Goal: Navigation & Orientation: Find specific page/section

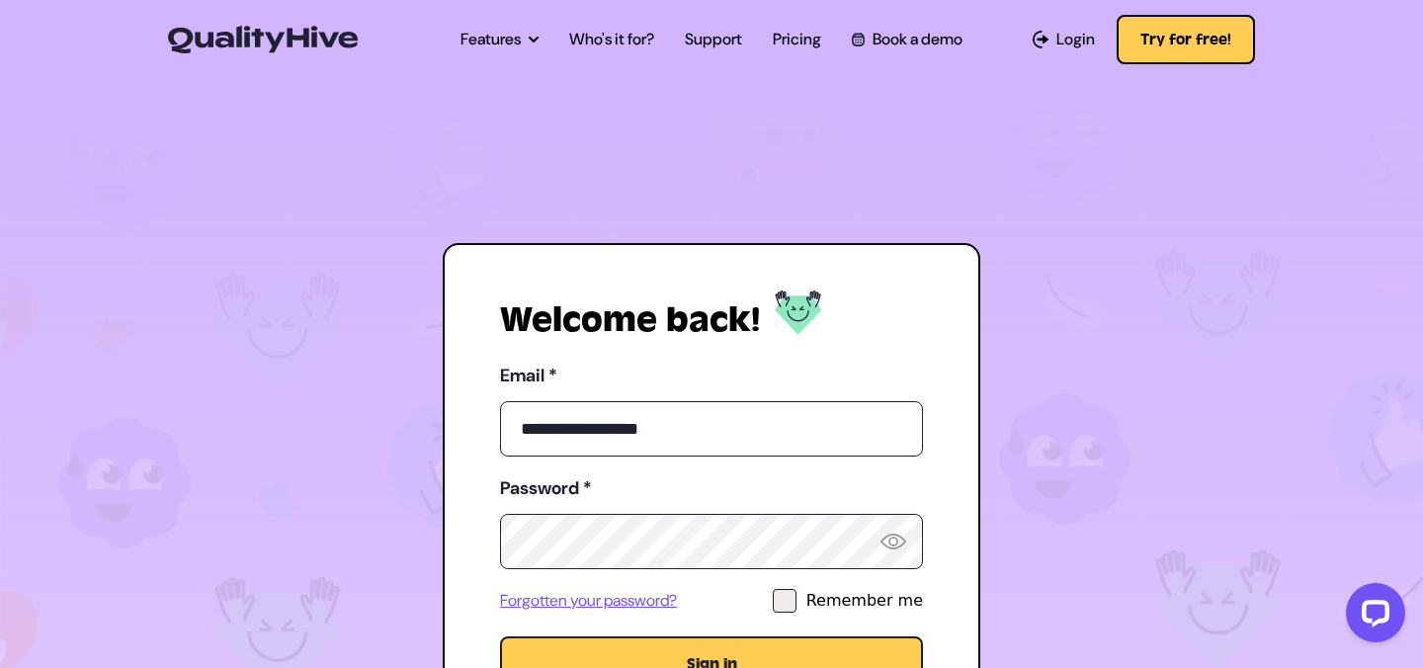
click at [597, 184] on section "**********" at bounding box center [711, 512] width 1423 height 875
click at [808, 605] on label "Remember me" at bounding box center [848, 601] width 150 height 24
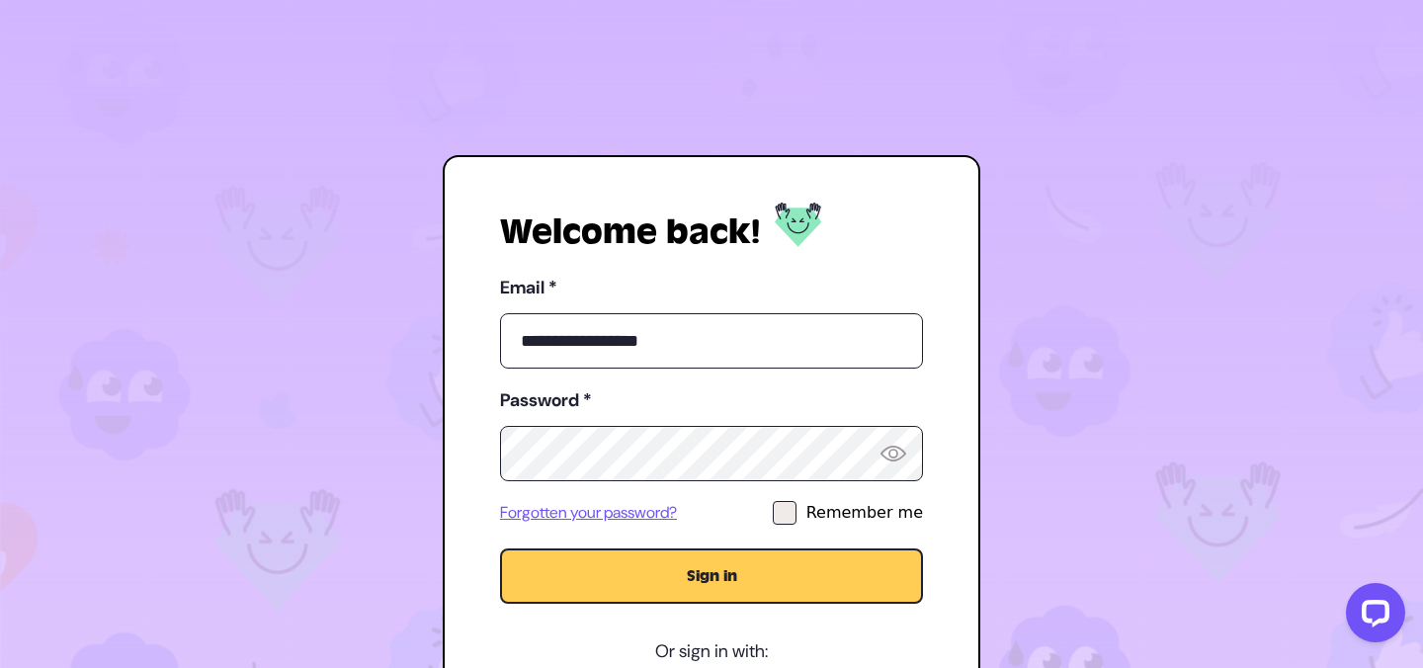
scroll to position [92, 0]
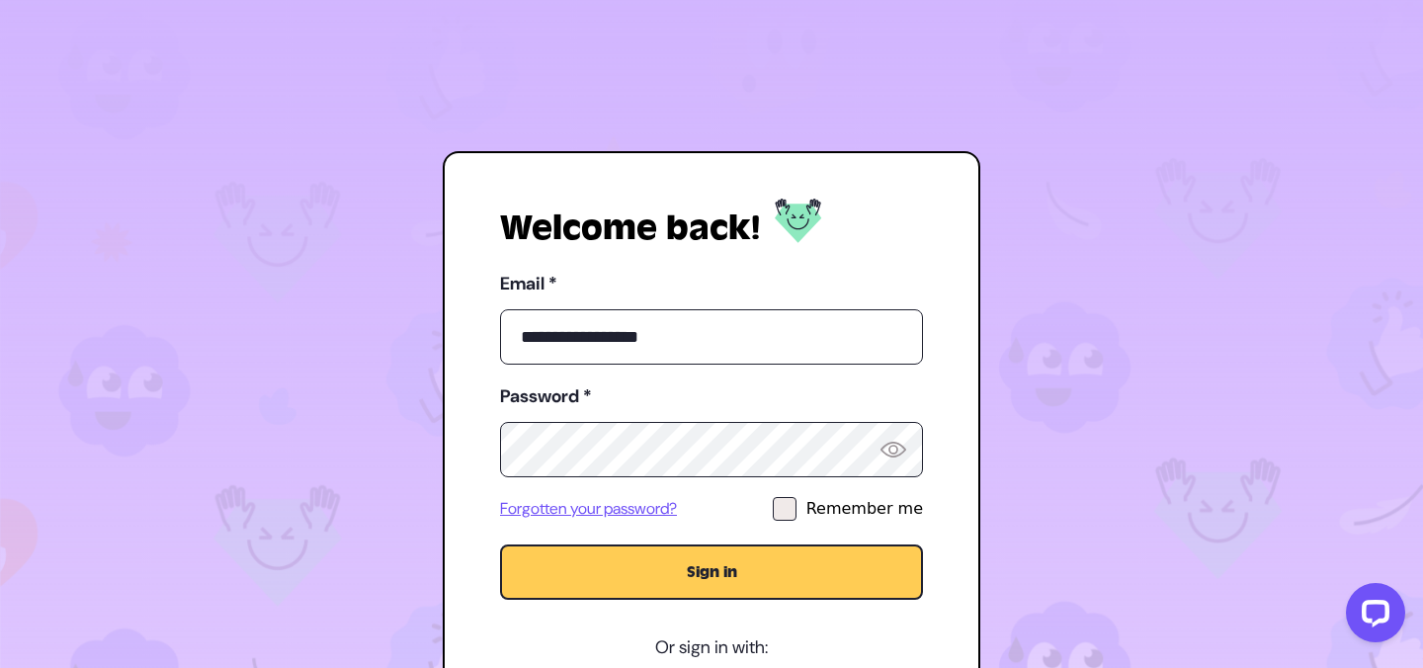
click at [759, 561] on button "Sign in" at bounding box center [711, 571] width 423 height 55
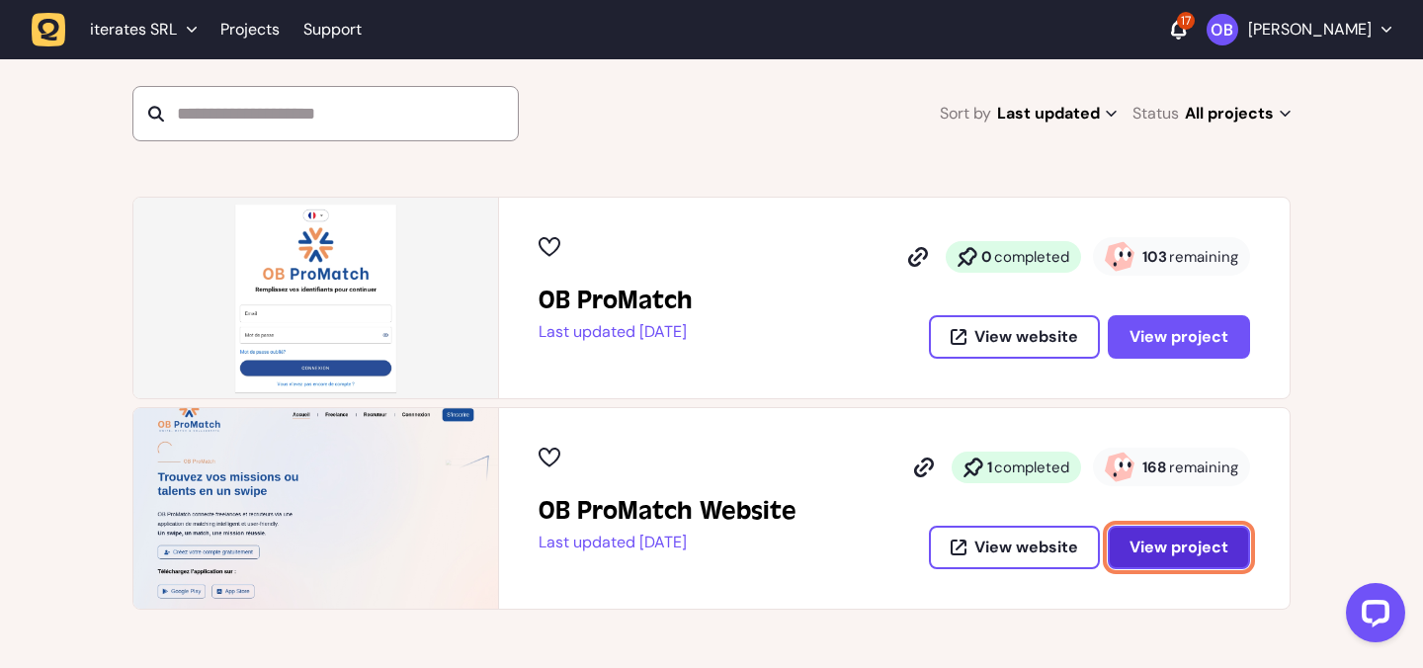
click at [1189, 532] on button "View project" at bounding box center [1179, 547] width 142 height 43
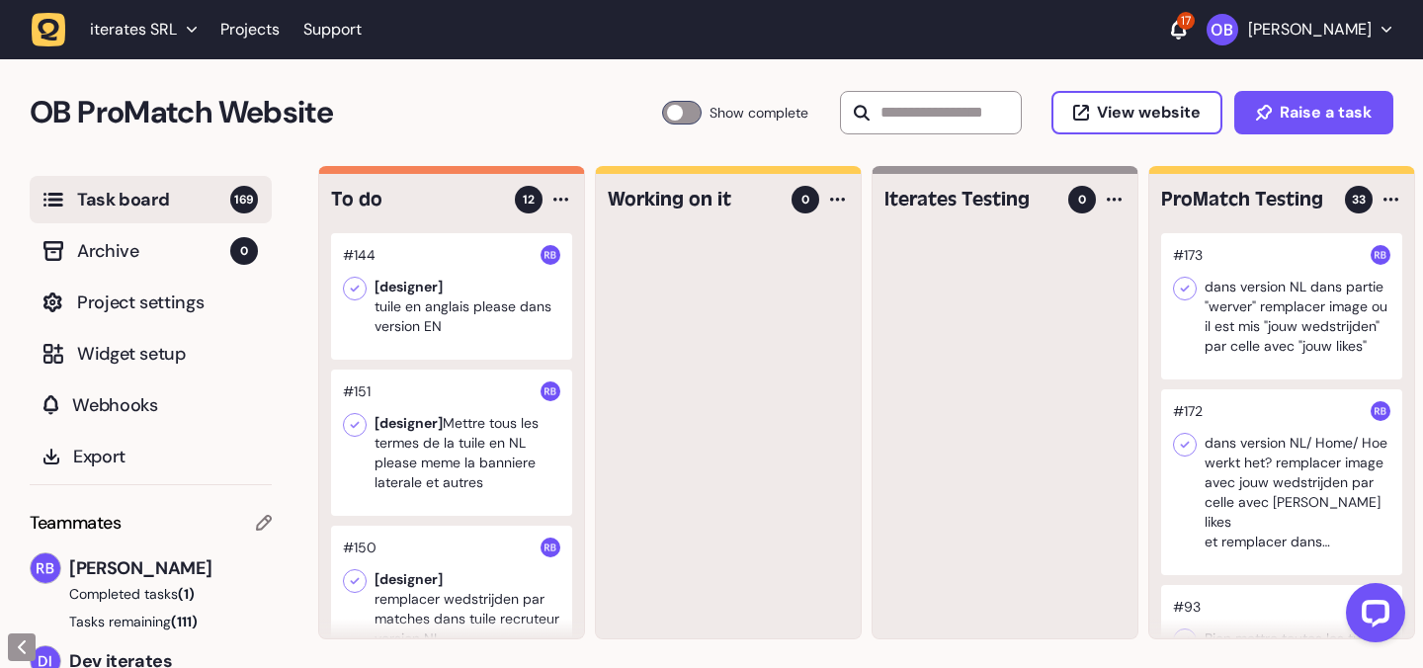
click at [492, 316] on div at bounding box center [451, 296] width 241 height 126
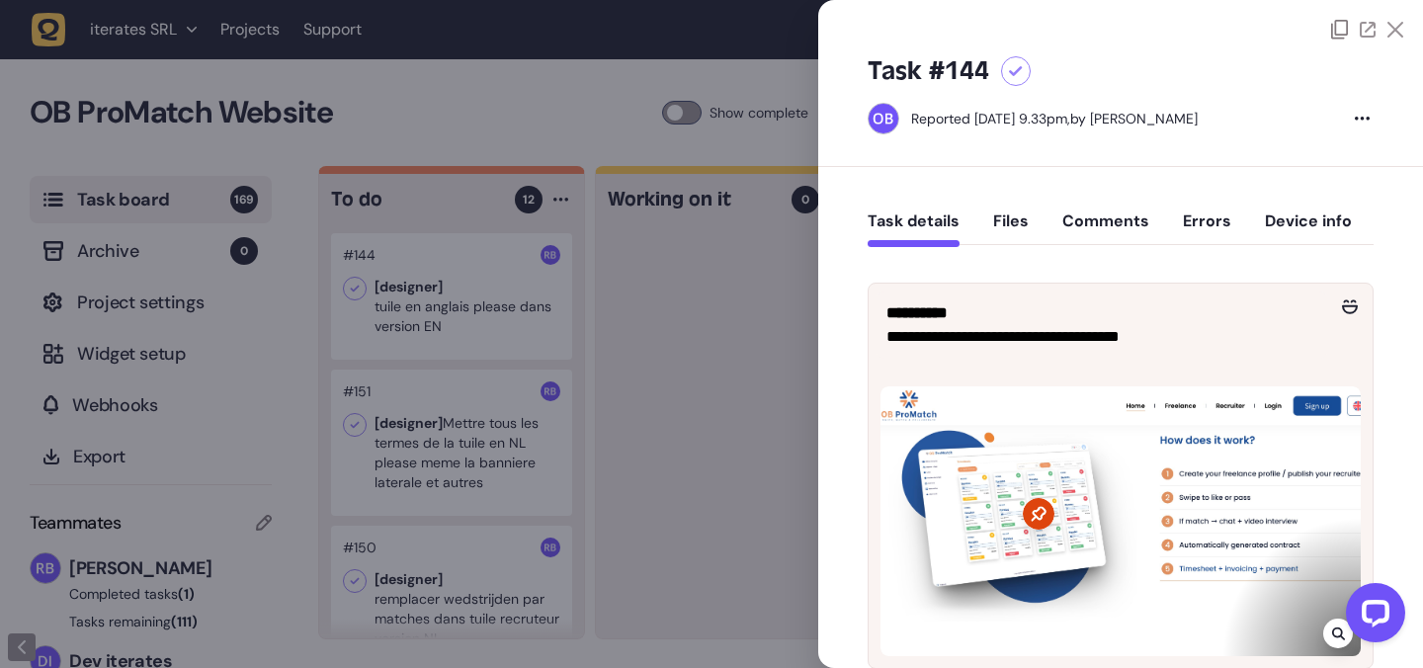
click at [1032, 519] on icon at bounding box center [1039, 513] width 15 height 15
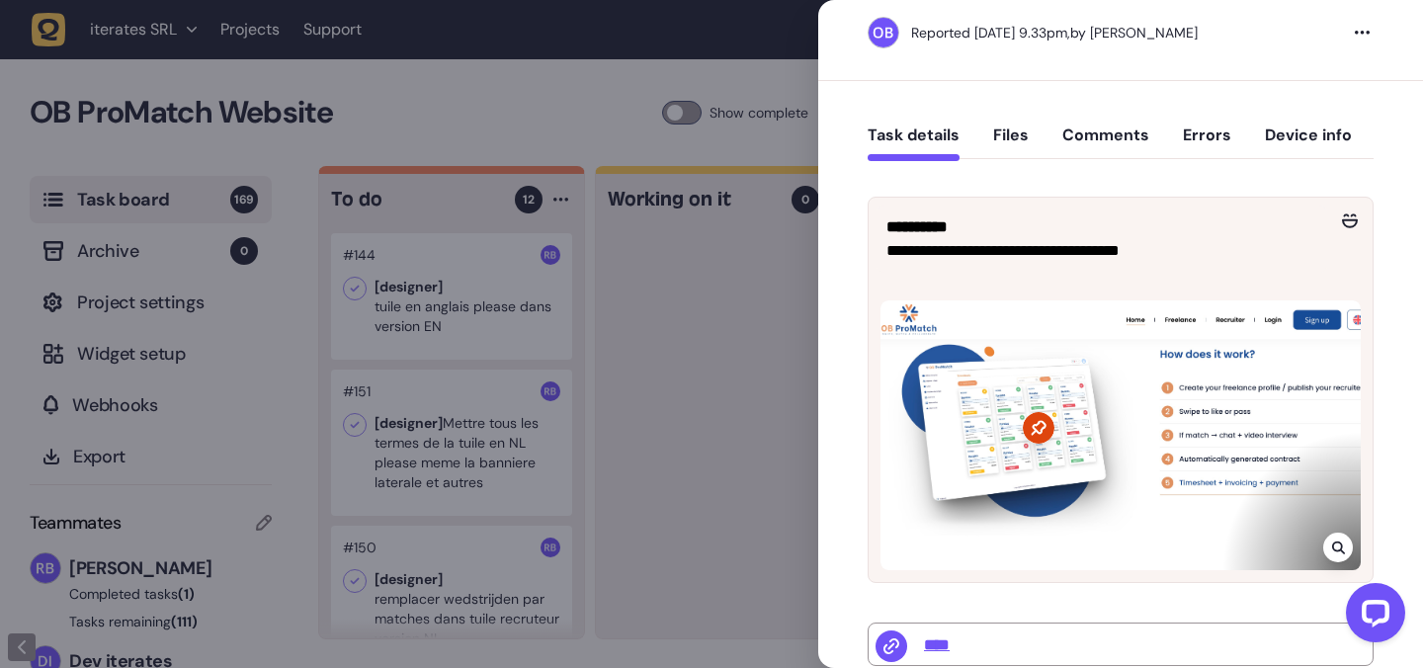
scroll to position [92, 0]
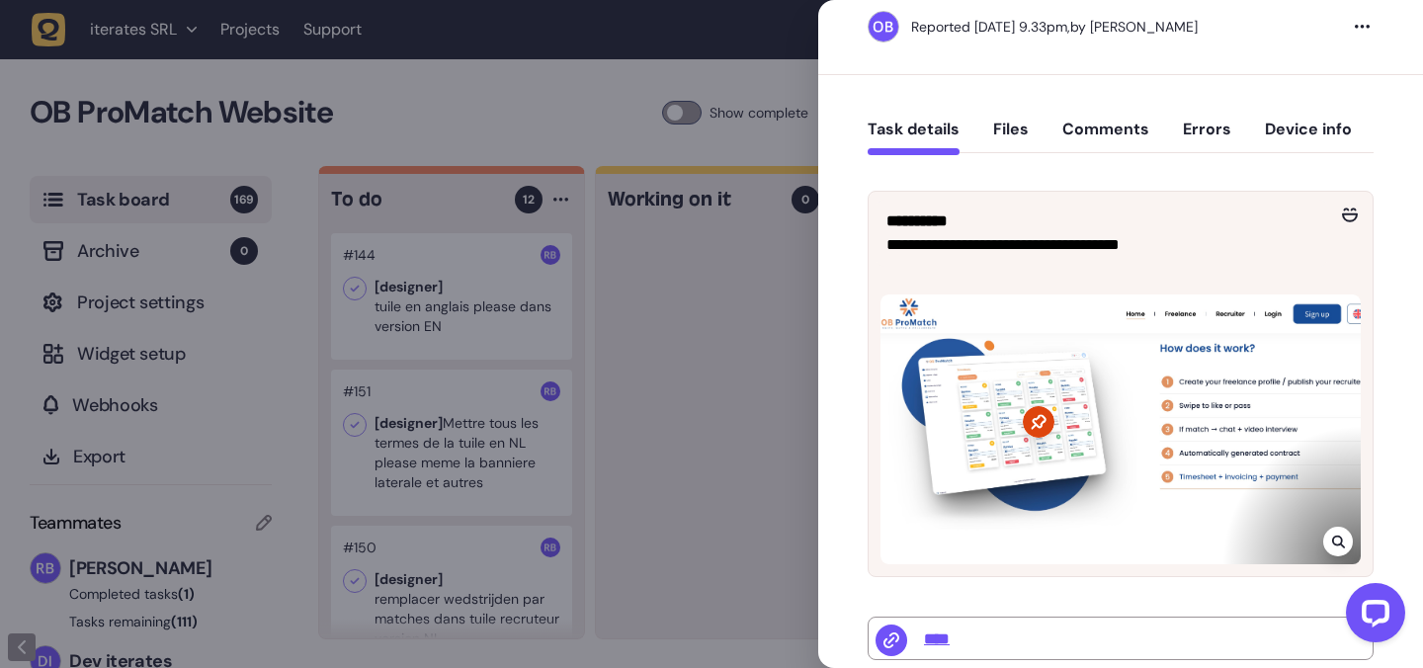
click at [1332, 539] on icon at bounding box center [1338, 542] width 13 height 16
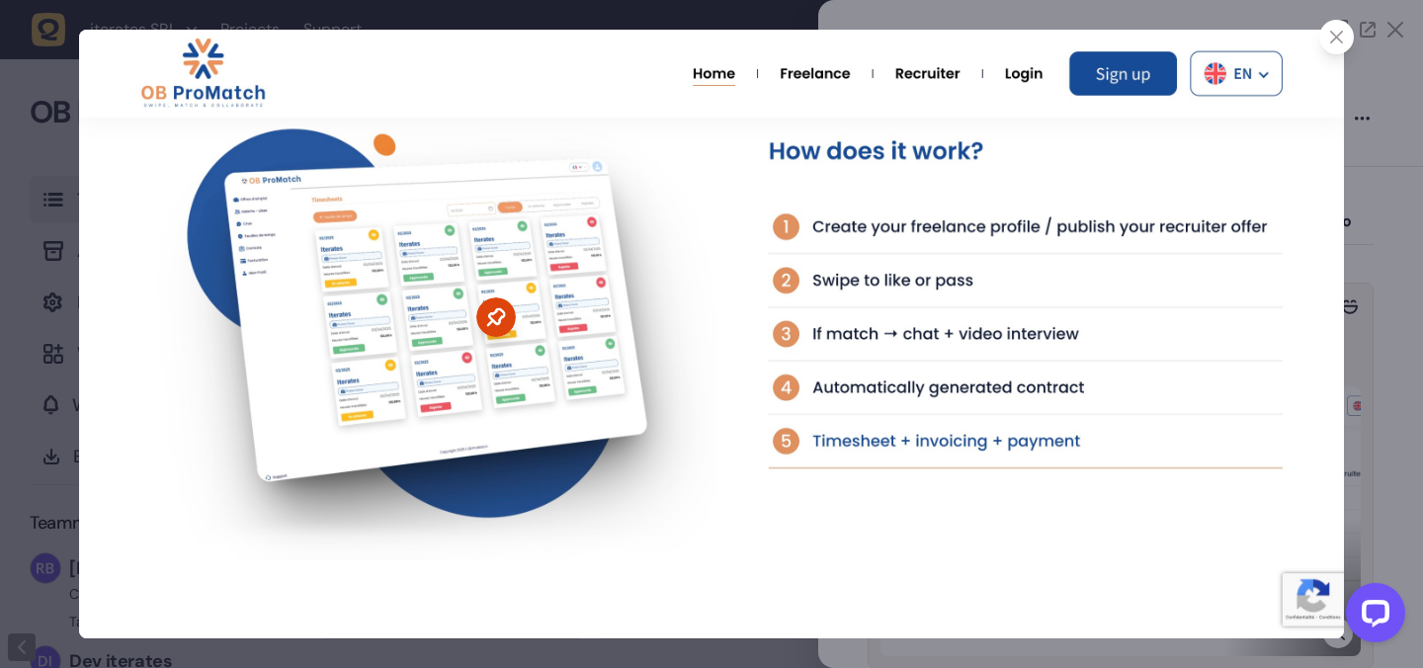
click at [1363, 409] on div at bounding box center [711, 334] width 1423 height 668
